Goal: Find contact information: Find specific fact

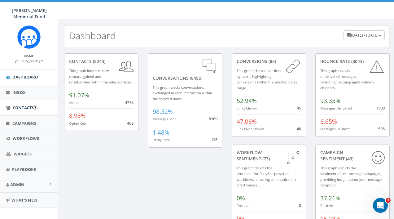
click at [30, 109] on span "Contacts" at bounding box center [23, 108] width 21 height 6
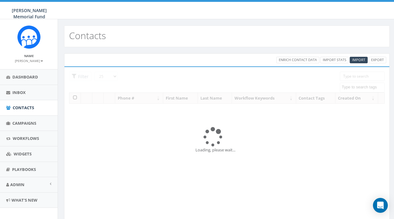
select select
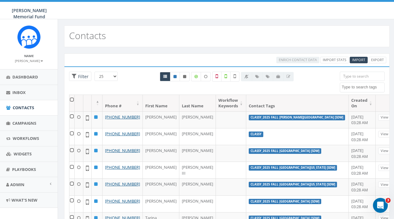
click at [352, 76] on input "search" at bounding box center [362, 76] width 45 height 9
paste input "[PERSON_NAME] [PERSON_NAME]"
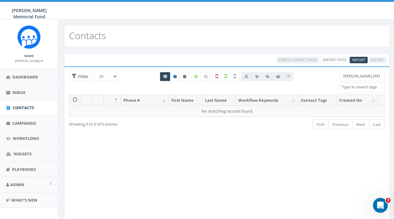
click at [365, 76] on input "[PERSON_NAME] [PERSON_NAME]" at bounding box center [362, 76] width 45 height 9
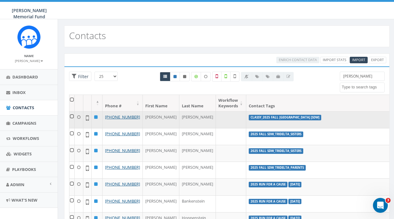
type input "[PERSON_NAME]"
click at [335, 115] on td "classy_2025 Fall Syracuse University [SDW]" at bounding box center [392, 119] width 290 height 17
drag, startPoint x: 124, startPoint y: 122, endPoint x: 105, endPoint y: 116, distance: 19.9
click at [105, 116] on td "[PHONE_NUMBER]" at bounding box center [123, 119] width 40 height 17
copy link "[PHONE_NUMBER]"
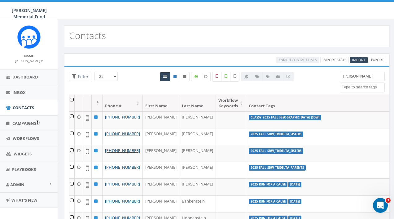
click at [36, 123] on input "image" at bounding box center [37, 122] width 4 height 4
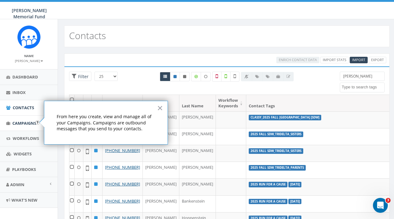
click at [30, 124] on span "Campaigns" at bounding box center [24, 123] width 24 height 6
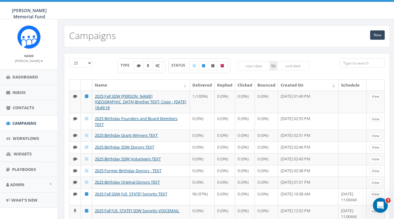
click at [357, 63] on input "search" at bounding box center [362, 62] width 45 height 9
paste input "[PHONE_NUMBER]"
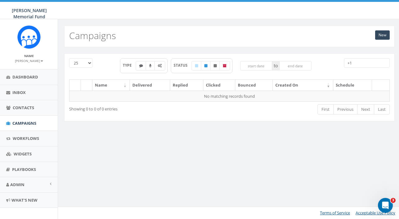
type input "+"
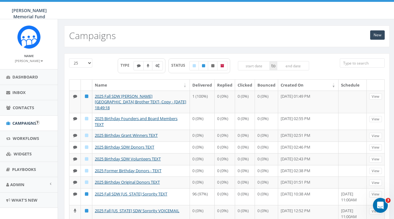
click at [30, 123] on span "Campaigns" at bounding box center [24, 123] width 24 height 6
